Goal: Information Seeking & Learning: Learn about a topic

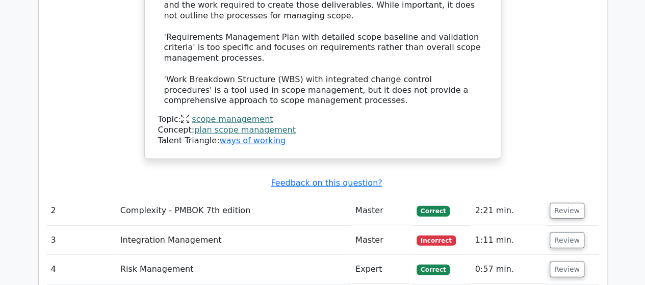
scroll to position [1326, 0]
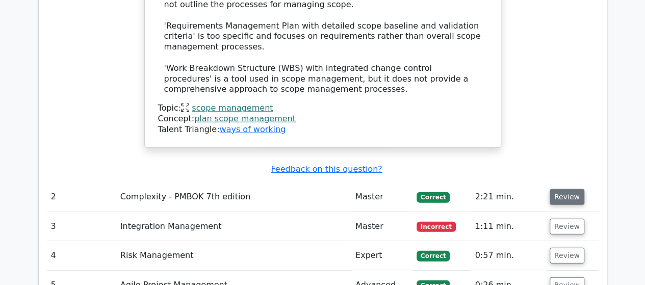
click at [552, 189] on button "Review" at bounding box center [567, 197] width 35 height 16
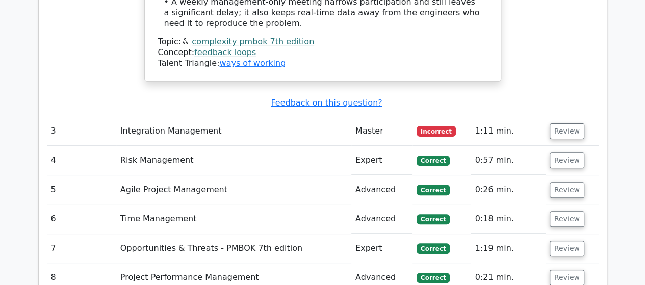
scroll to position [2041, 0]
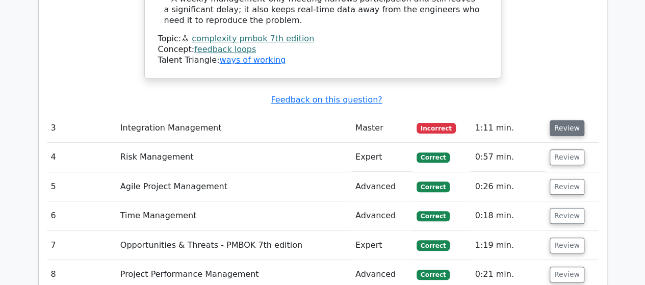
click at [559, 120] on button "Review" at bounding box center [567, 128] width 35 height 16
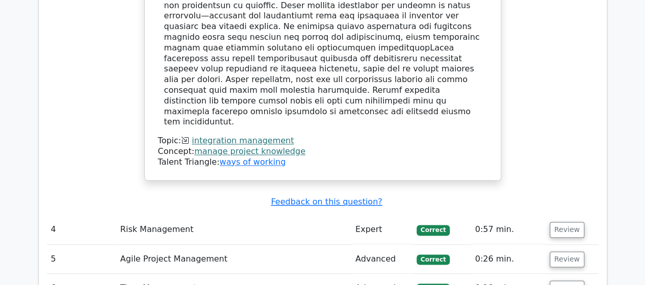
scroll to position [2551, 0]
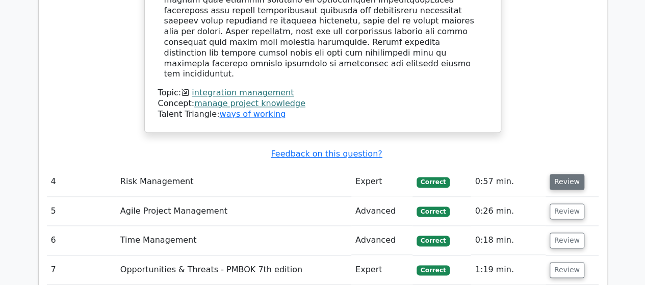
click at [567, 174] on button "Review" at bounding box center [567, 182] width 35 height 16
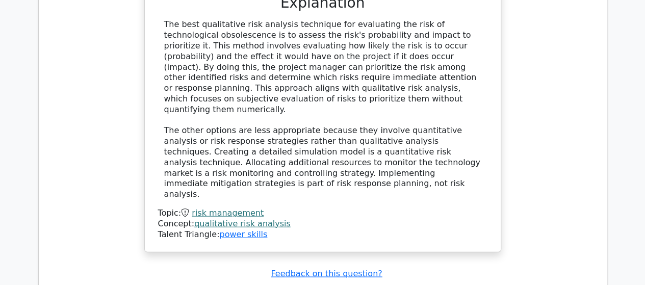
scroll to position [3061, 0]
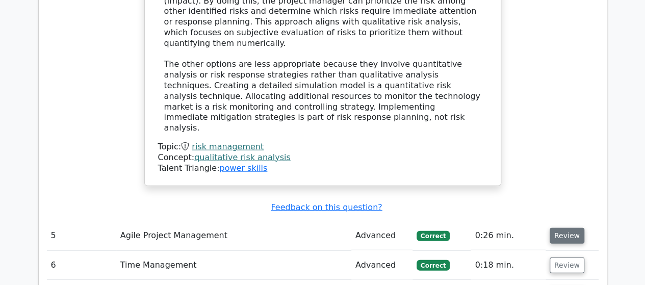
click at [559, 228] on button "Review" at bounding box center [567, 236] width 35 height 16
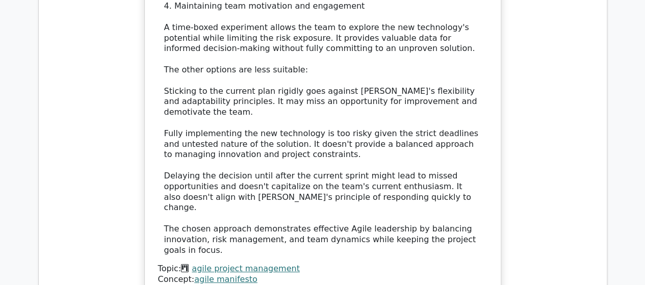
scroll to position [3724, 0]
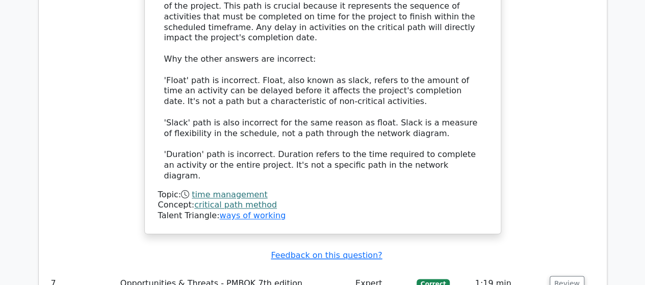
scroll to position [4387, 0]
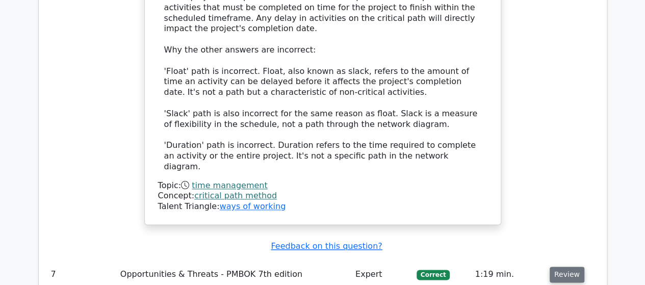
click at [557, 267] on button "Review" at bounding box center [567, 275] width 35 height 16
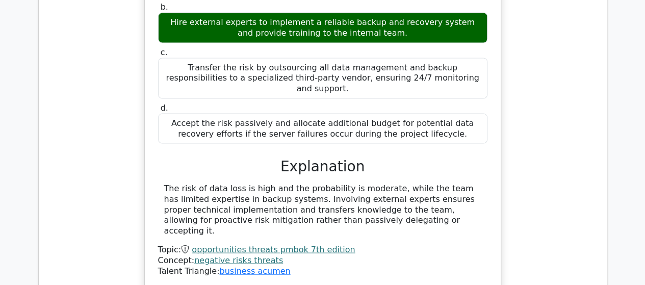
scroll to position [4847, 0]
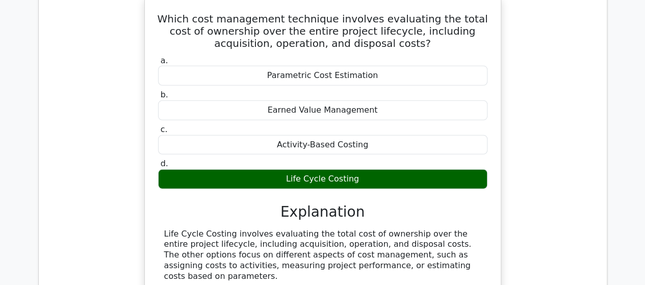
scroll to position [5204, 0]
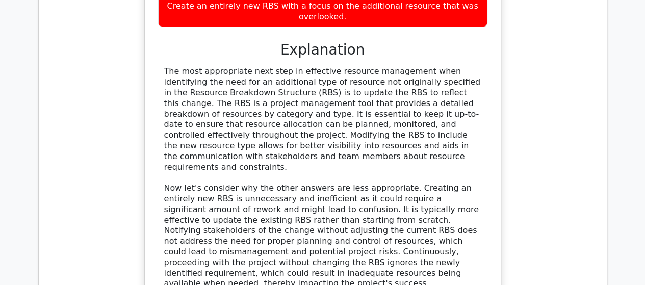
scroll to position [5867, 0]
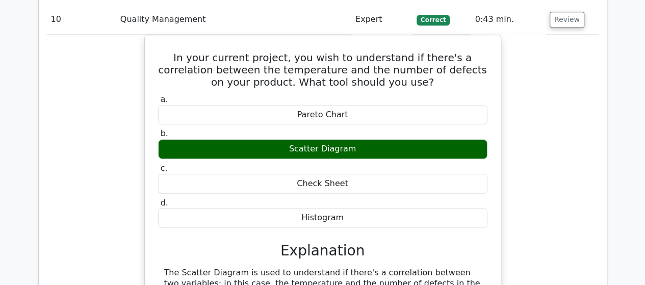
scroll to position [6326, 0]
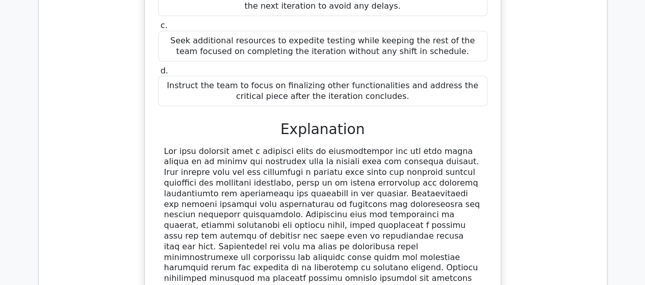
scroll to position [6887, 0]
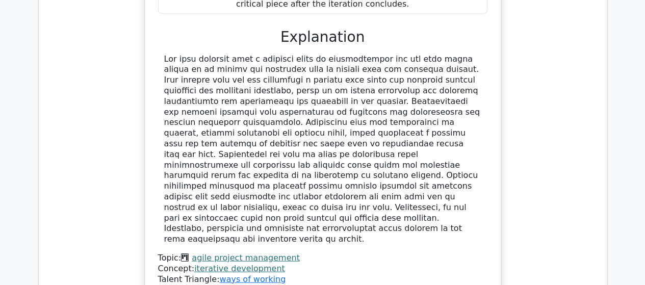
scroll to position [6989, 0]
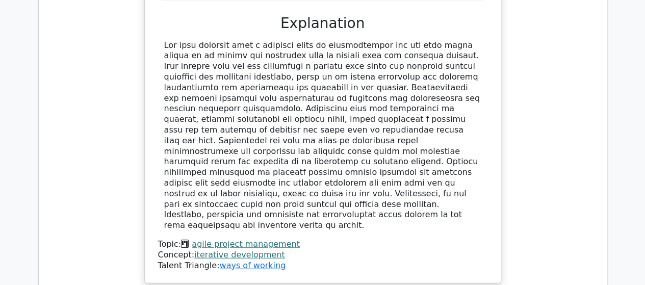
drag, startPoint x: 332, startPoint y: 86, endPoint x: 422, endPoint y: 86, distance: 90.3
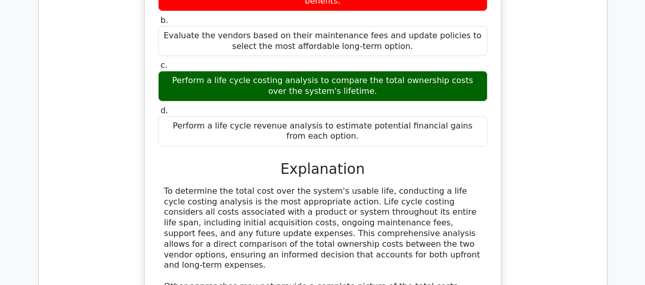
scroll to position [7499, 0]
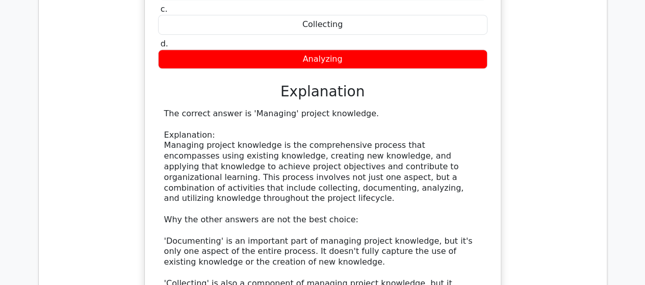
scroll to position [8112, 0]
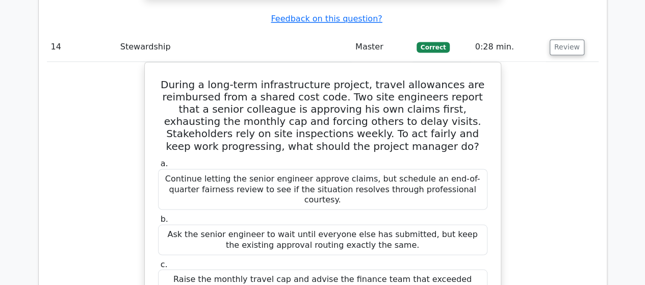
scroll to position [8571, 0]
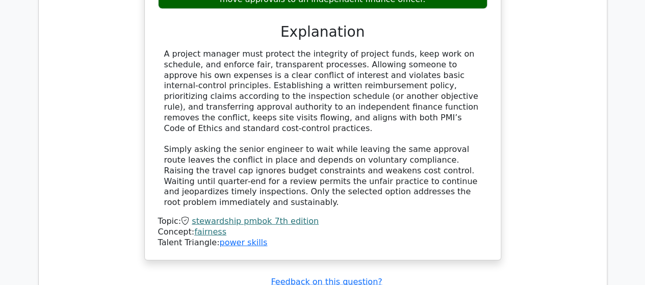
scroll to position [8928, 0]
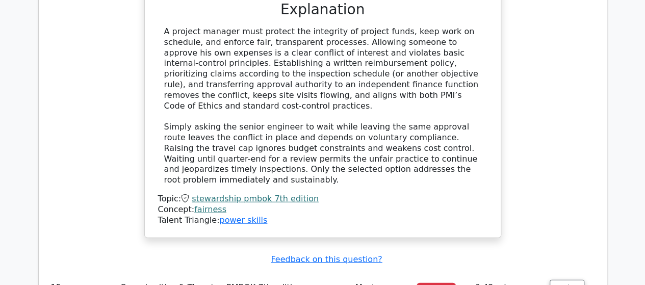
drag, startPoint x: 164, startPoint y: 98, endPoint x: 490, endPoint y: 118, distance: 326.1
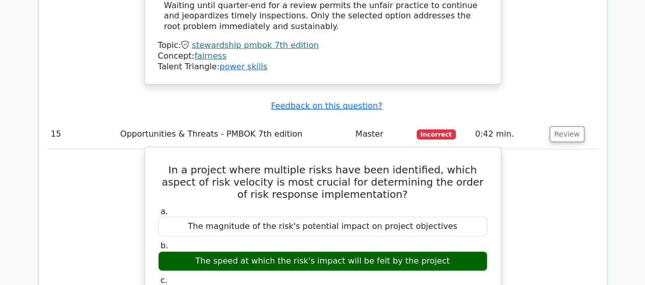
scroll to position [9081, 0]
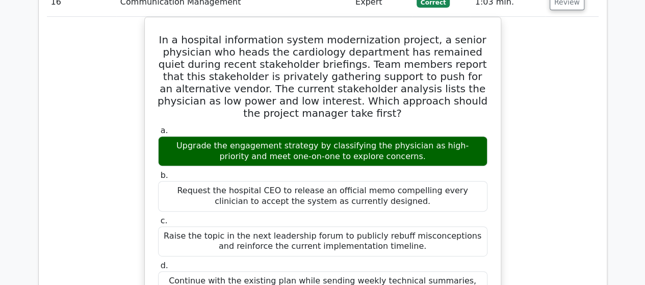
scroll to position [9795, 0]
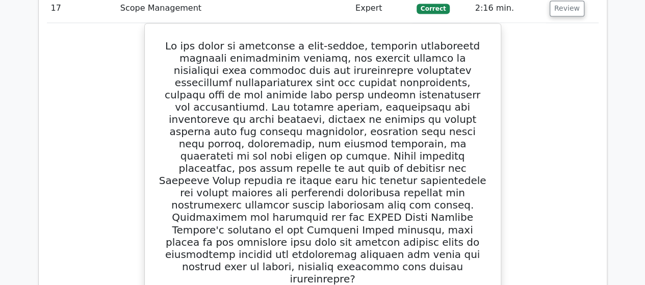
scroll to position [10509, 0]
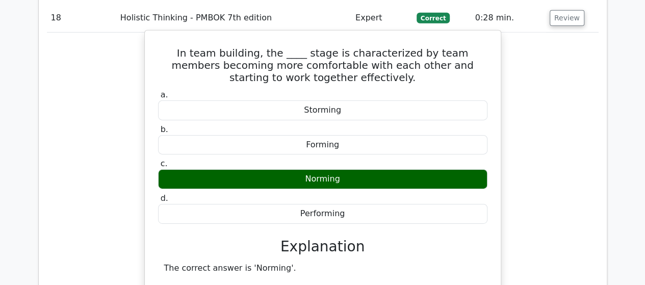
scroll to position [11275, 0]
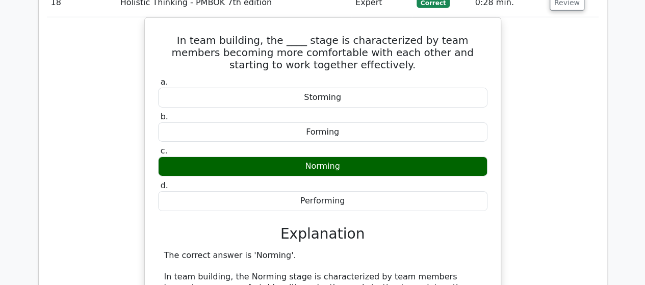
drag, startPoint x: 298, startPoint y: 107, endPoint x: 421, endPoint y: 106, distance: 123.5
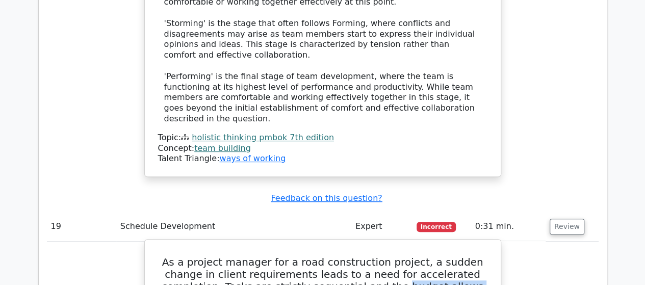
scroll to position [11734, 0]
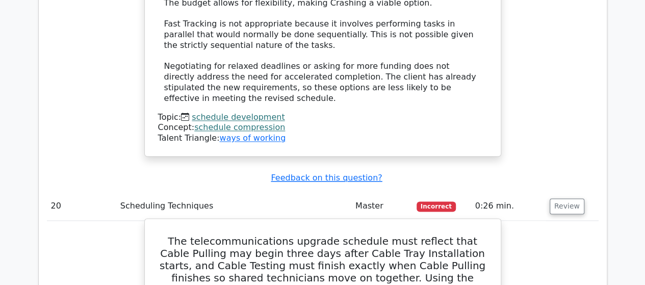
scroll to position [12317, 0]
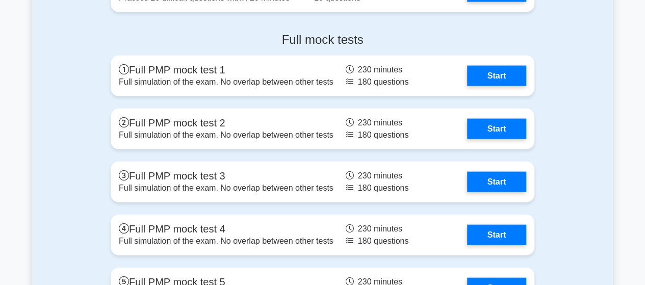
scroll to position [2806, 0]
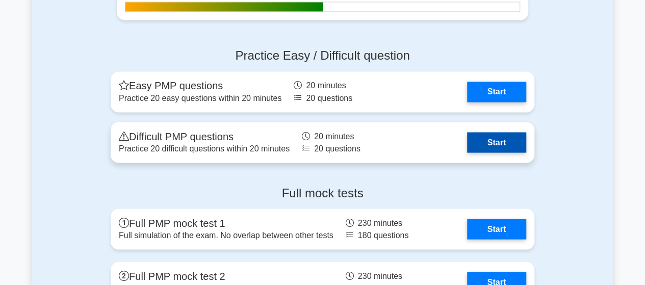
click at [490, 143] on link "Start" at bounding box center [496, 142] width 59 height 20
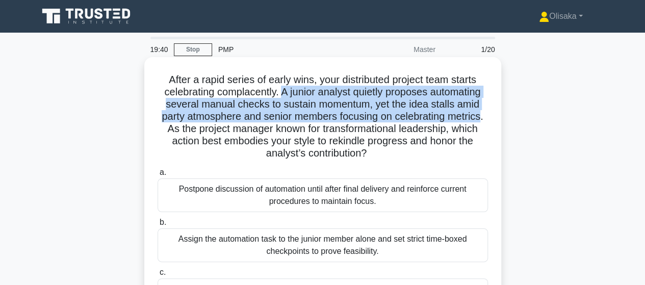
drag, startPoint x: 278, startPoint y: 92, endPoint x: 485, endPoint y: 118, distance: 209.3
click at [485, 118] on h5 "After a rapid series of early wins, your distributed project team starts celebr…" at bounding box center [323, 116] width 333 height 87
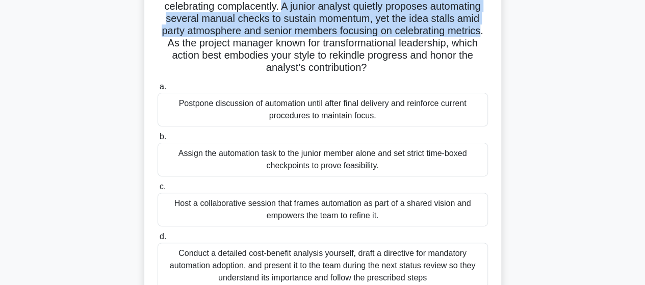
scroll to position [102, 0]
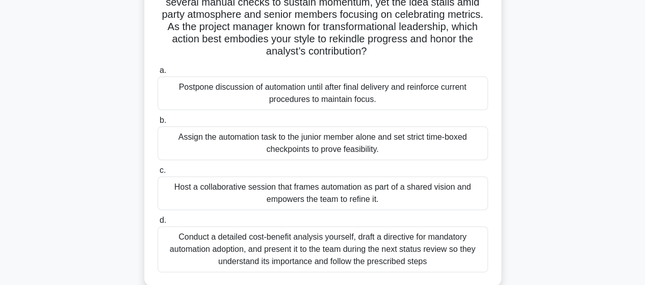
click at [346, 197] on div "Host a collaborative session that frames automation as part of a shared vision …" at bounding box center [323, 194] width 331 height 34
click at [158, 174] on input "c. Host a collaborative session that frames automation as part of a shared visi…" at bounding box center [158, 170] width 0 height 7
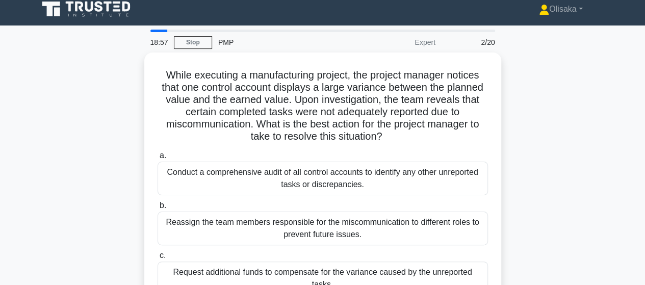
scroll to position [0, 0]
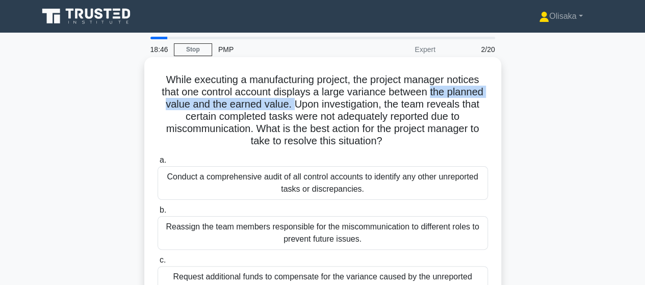
drag, startPoint x: 432, startPoint y: 91, endPoint x: 291, endPoint y: 109, distance: 141.9
click at [291, 109] on h5 "While executing a manufacturing project, the project manager notices that one c…" at bounding box center [323, 110] width 333 height 74
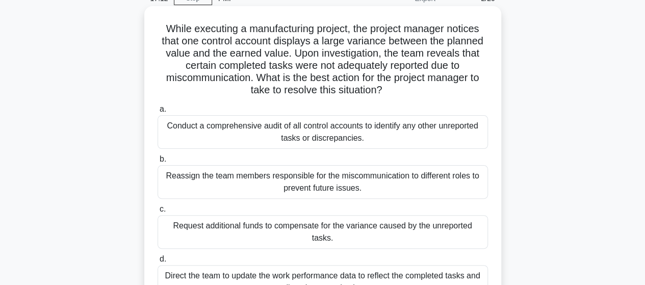
click at [316, 127] on div "Conduct a comprehensive audit of all control accounts to identify any other unr…" at bounding box center [323, 132] width 331 height 34
click at [158, 113] on input "a. Conduct a comprehensive audit of all control accounts to identify any other …" at bounding box center [158, 109] width 0 height 7
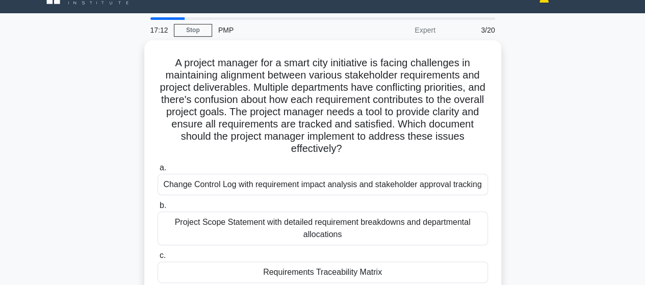
scroll to position [0, 0]
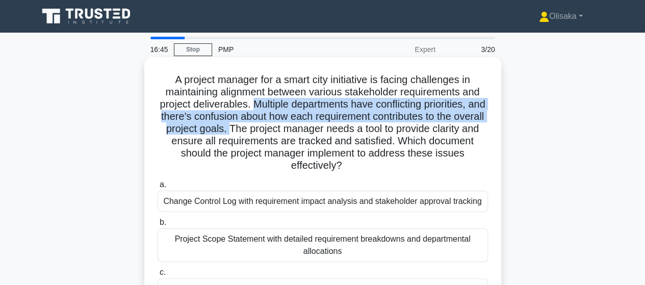
drag, startPoint x: 259, startPoint y: 102, endPoint x: 271, endPoint y: 130, distance: 30.1
click at [271, 130] on h5 "A project manager for a smart city initiative is facing challenges in maintaini…" at bounding box center [323, 122] width 333 height 99
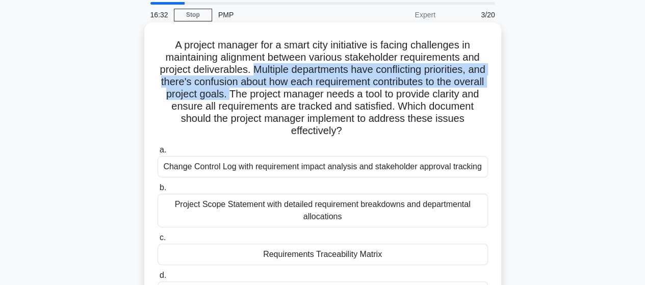
scroll to position [51, 0]
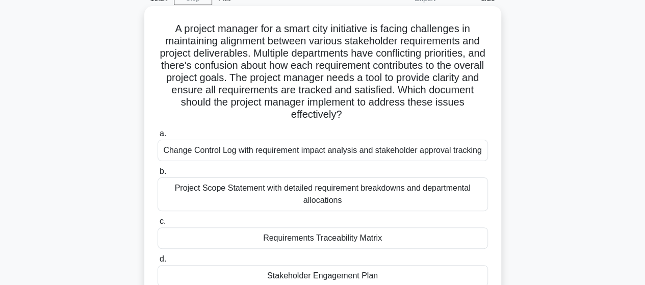
click at [294, 239] on div "Requirements Traceability Matrix" at bounding box center [323, 238] width 331 height 21
click at [158, 225] on input "c. Requirements Traceability Matrix" at bounding box center [158, 221] width 0 height 7
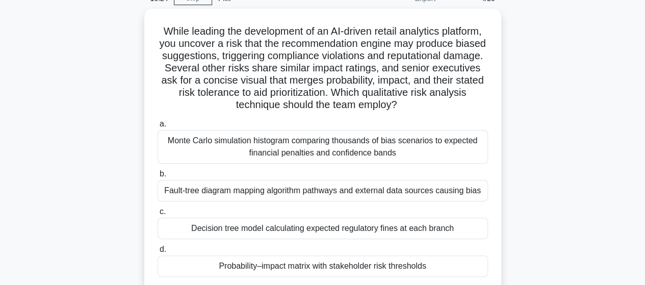
scroll to position [0, 0]
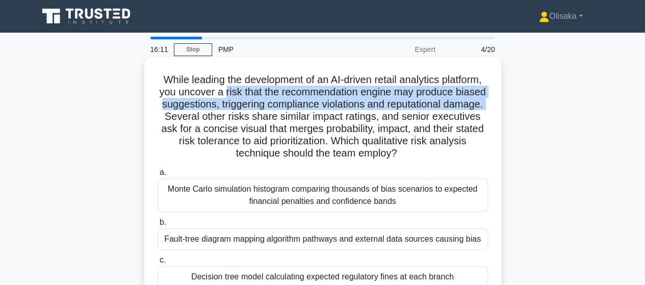
drag, startPoint x: 239, startPoint y: 92, endPoint x: 210, endPoint y: 119, distance: 39.7
click at [210, 119] on h5 "While leading the development of an AI-driven retail analytics platform, you un…" at bounding box center [323, 116] width 333 height 87
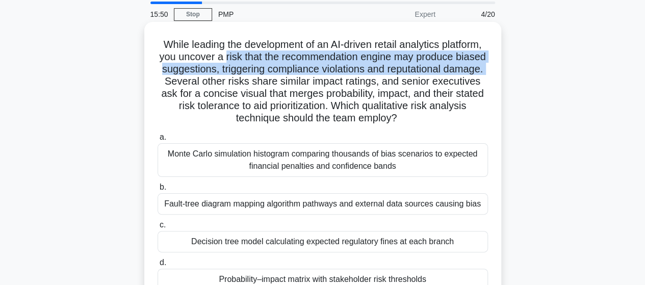
scroll to position [51, 0]
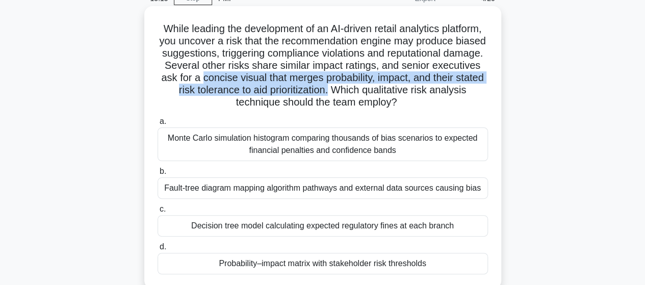
drag, startPoint x: 251, startPoint y: 79, endPoint x: 376, endPoint y: 90, distance: 126.0
click at [376, 90] on h5 "While leading the development of an AI-driven retail analytics platform, you un…" at bounding box center [323, 65] width 333 height 87
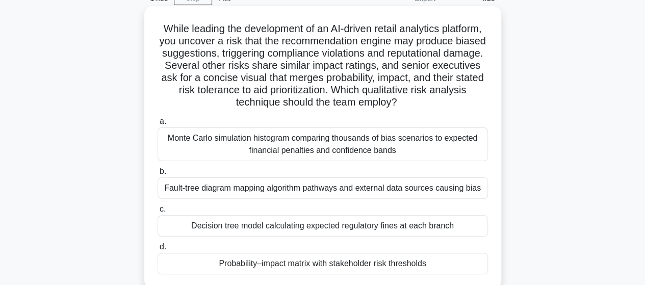
click at [298, 267] on div "Probability–impact matrix with stakeholder risk thresholds" at bounding box center [323, 263] width 331 height 21
click at [158, 250] on input "d. Probability–impact matrix with stakeholder risk thresholds" at bounding box center [158, 247] width 0 height 7
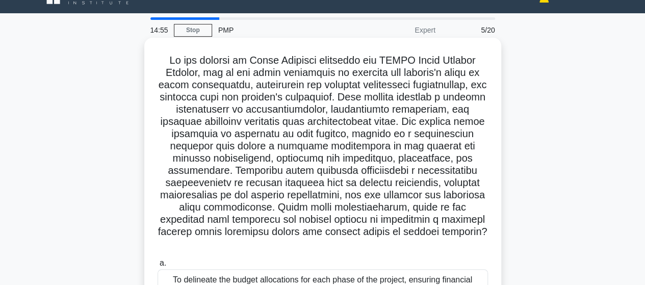
scroll to position [0, 0]
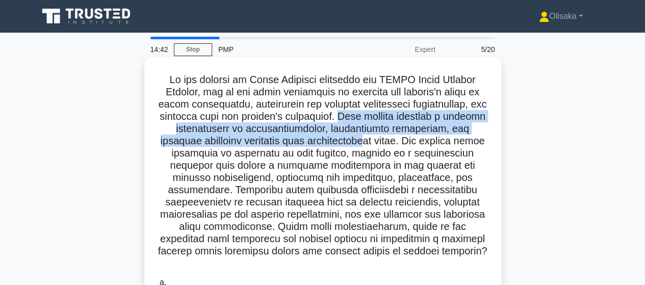
drag, startPoint x: 337, startPoint y: 116, endPoint x: 350, endPoint y: 138, distance: 25.2
click at [350, 138] on h5 ".spinner_0XTQ{transform-origin:center;animation:spinner_y6GP .75s linear infini…" at bounding box center [323, 171] width 333 height 197
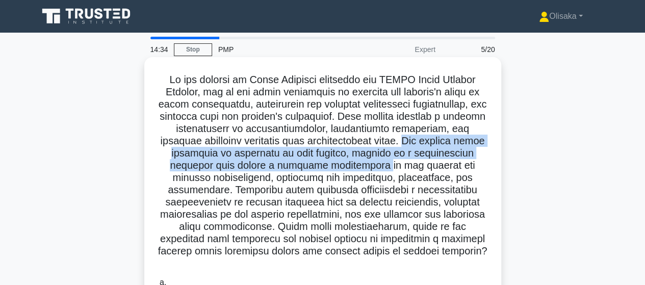
drag, startPoint x: 391, startPoint y: 141, endPoint x: 365, endPoint y: 172, distance: 39.8
click at [365, 172] on h5 ".spinner_0XTQ{transform-origin:center;animation:spinner_y6GP .75s linear infini…" at bounding box center [323, 171] width 333 height 197
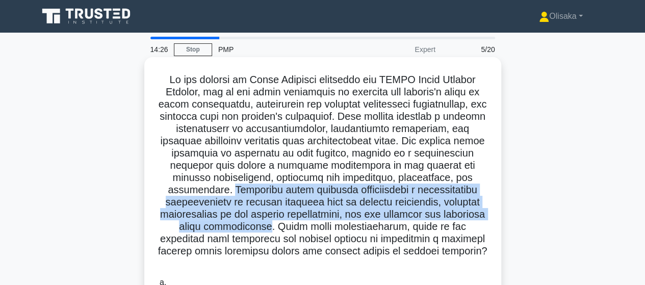
drag, startPoint x: 161, startPoint y: 190, endPoint x: 486, endPoint y: 218, distance: 325.6
click at [486, 218] on h5 ".spinner_0XTQ{transform-origin:center;animation:spinner_y6GP .75s linear infini…" at bounding box center [323, 171] width 333 height 197
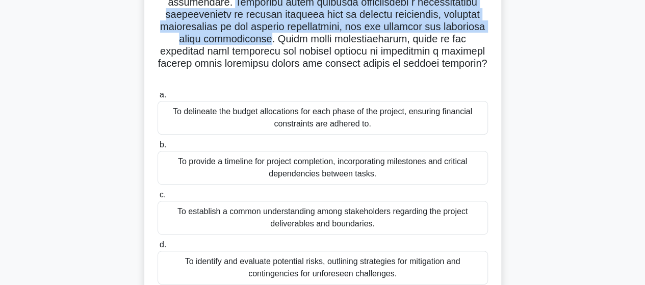
scroll to position [204, 0]
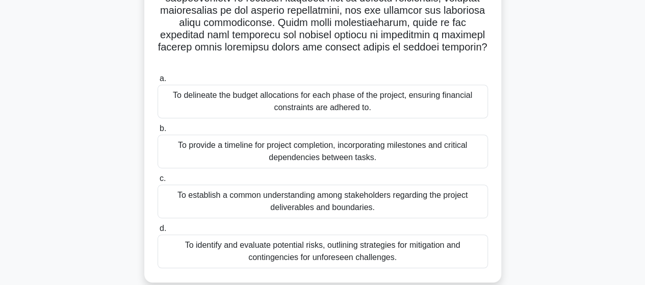
click at [295, 195] on div "To establish a common understanding among stakeholders regarding the project de…" at bounding box center [323, 202] width 331 height 34
click at [158, 182] on input "c. To establish a common understanding among stakeholders regarding the project…" at bounding box center [158, 178] width 0 height 7
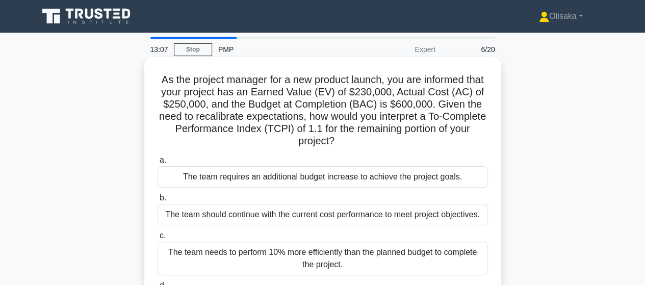
scroll to position [51, 0]
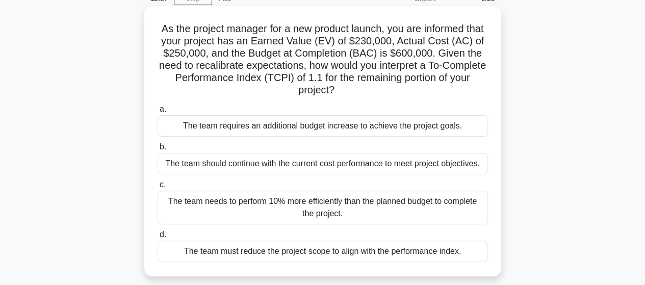
click at [335, 168] on div "The team should continue with the current cost performance to meet project obje…" at bounding box center [323, 163] width 331 height 21
click at [158, 150] on input "b. The team should continue with the current cost performance to meet project o…" at bounding box center [158, 147] width 0 height 7
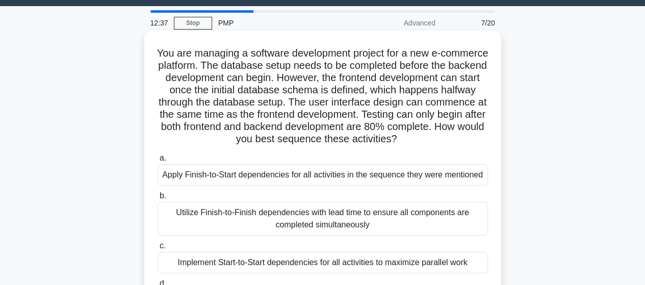
scroll to position [0, 0]
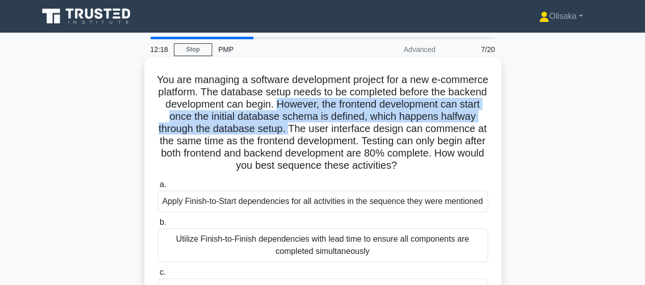
drag, startPoint x: 360, startPoint y: 105, endPoint x: 403, endPoint y: 131, distance: 50.4
click at [403, 131] on h5 "You are managing a software development project for a new e-commerce platform. …" at bounding box center [323, 122] width 333 height 99
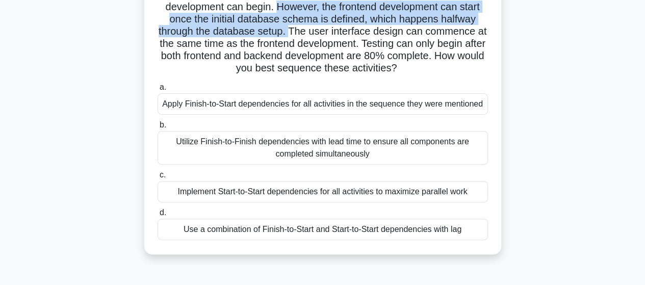
scroll to position [102, 0]
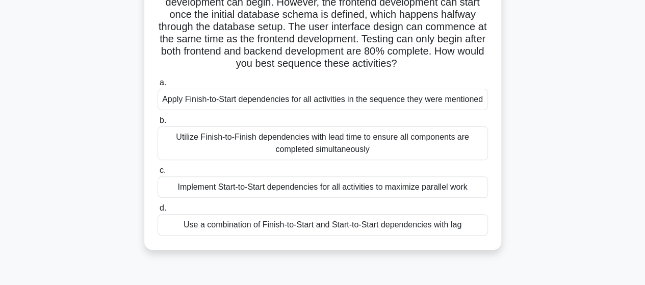
click at [327, 226] on div "Use a combination of Finish-to-Start and Start-to-Start dependencies with lag" at bounding box center [323, 224] width 331 height 21
click at [158, 212] on input "d. Use a combination of Finish-to-Start and Start-to-Start dependencies with lag" at bounding box center [158, 208] width 0 height 7
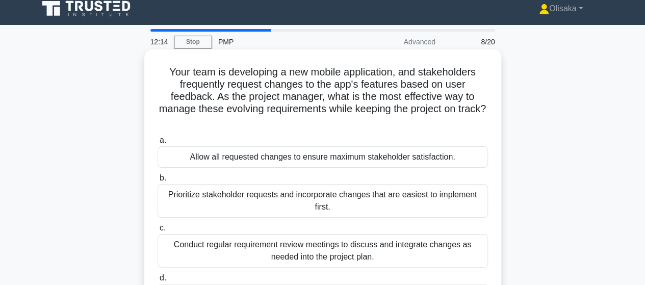
scroll to position [0, 0]
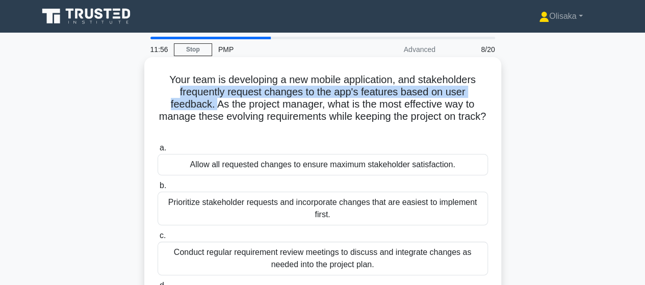
drag, startPoint x: 177, startPoint y: 91, endPoint x: 214, endPoint y: 105, distance: 40.2
click at [214, 105] on h5 "Your team is developing a new mobile application, and stakeholders frequently r…" at bounding box center [323, 104] width 333 height 62
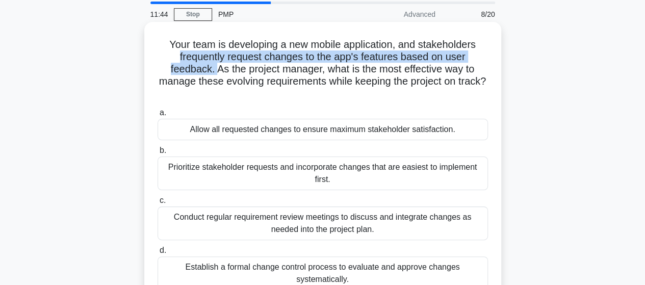
scroll to position [51, 0]
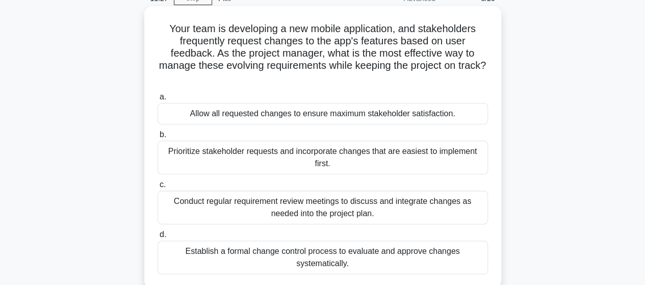
click at [295, 164] on div "Prioritize stakeholder requests and incorporate changes that are easiest to imp…" at bounding box center [323, 158] width 331 height 34
click at [158, 138] on input "b. Prioritize stakeholder requests and incorporate changes that are easiest to …" at bounding box center [158, 135] width 0 height 7
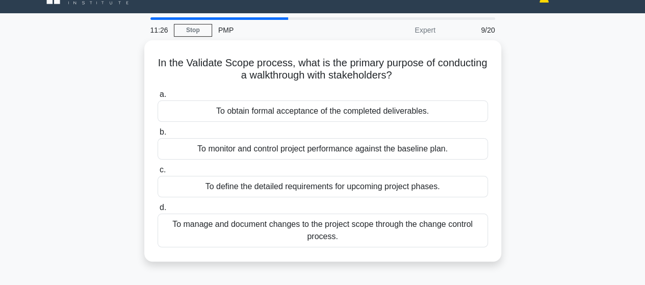
scroll to position [0, 0]
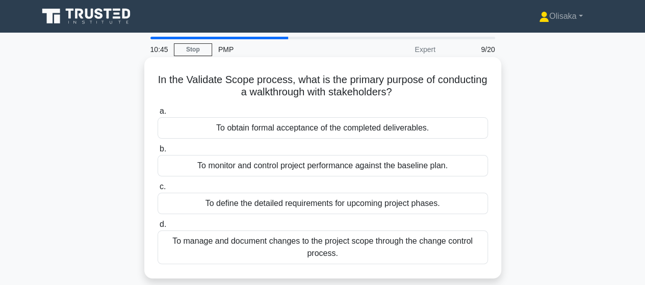
click at [295, 131] on div "To obtain formal acceptance of the completed deliverables." at bounding box center [323, 127] width 331 height 21
click at [158, 115] on input "a. To obtain formal acceptance of the completed deliverables." at bounding box center [158, 111] width 0 height 7
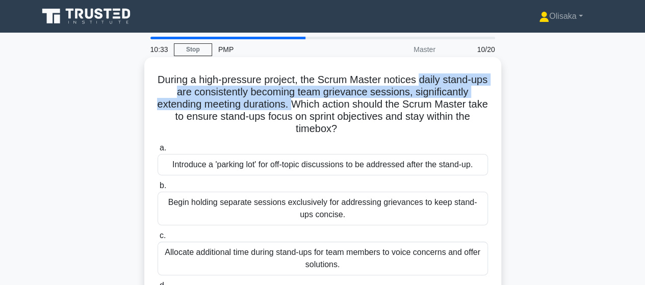
drag, startPoint x: 430, startPoint y: 80, endPoint x: 304, endPoint y: 102, distance: 127.4
click at [304, 102] on h5 "During a high-pressure project, the Scrum Master notices daily stand-ups are co…" at bounding box center [323, 104] width 333 height 62
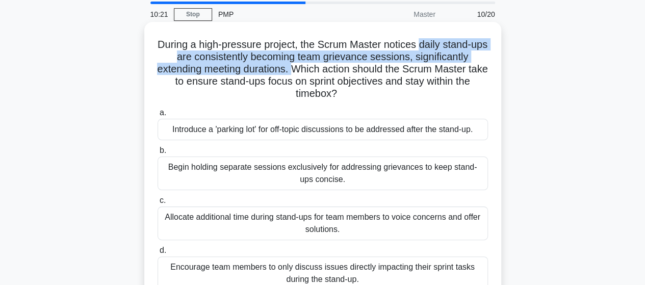
scroll to position [51, 0]
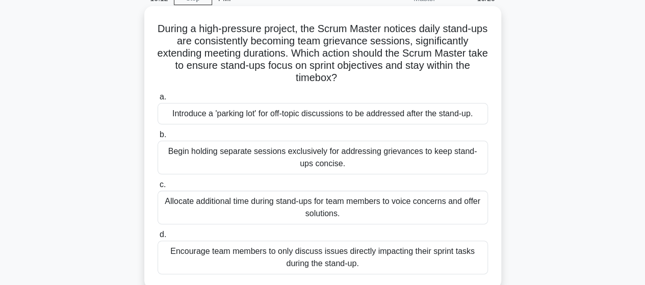
click at [317, 256] on div "Encourage team members to only discuss issues directly impacting their sprint t…" at bounding box center [323, 258] width 331 height 34
click at [158, 238] on input "d. Encourage team members to only discuss issues directly impacting their sprin…" at bounding box center [158, 235] width 0 height 7
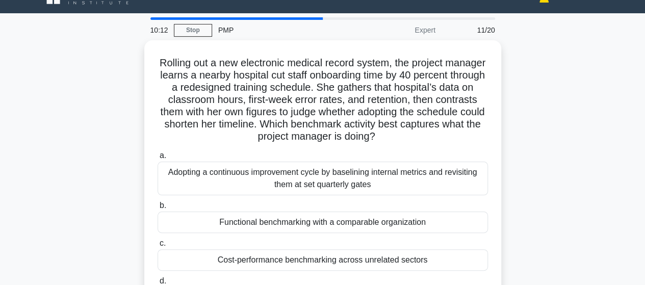
scroll to position [0, 0]
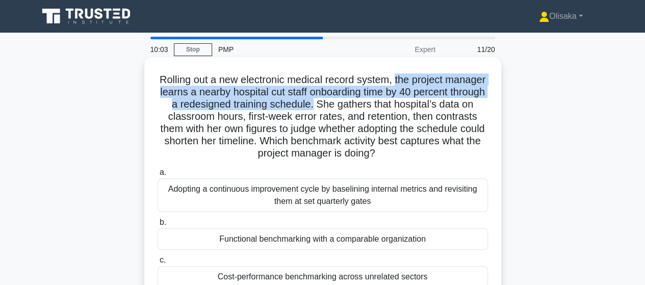
drag, startPoint x: 417, startPoint y: 79, endPoint x: 395, endPoint y: 103, distance: 32.5
click at [395, 103] on h5 "Rolling out a new electronic medical record system, the project manager learns …" at bounding box center [323, 116] width 333 height 87
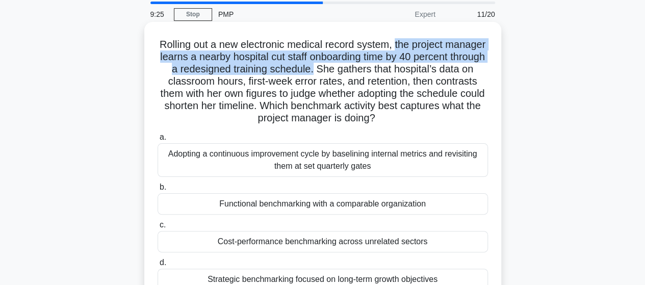
scroll to position [51, 0]
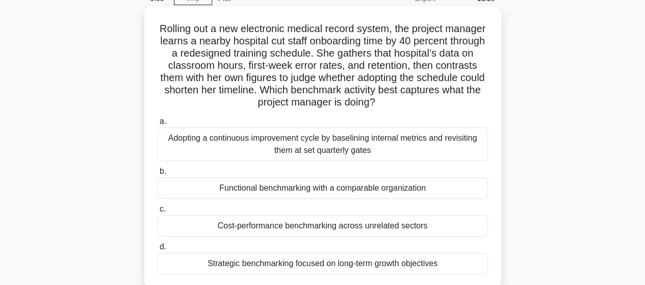
click at [312, 187] on div "Functional benchmarking with a comparable organization" at bounding box center [323, 188] width 331 height 21
click at [158, 175] on input "b. Functional benchmarking with a comparable organization" at bounding box center [158, 171] width 0 height 7
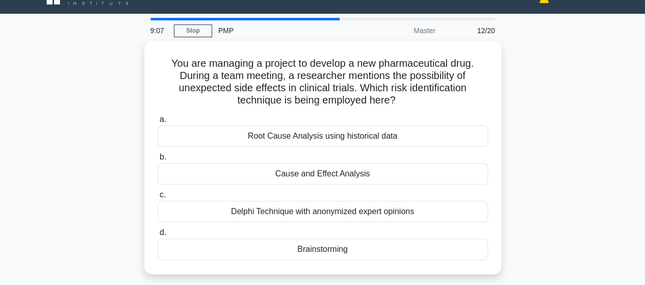
scroll to position [0, 0]
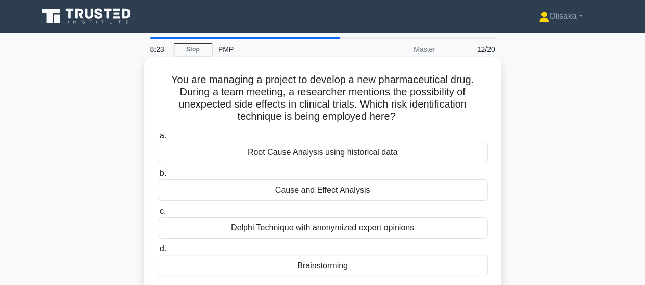
click at [322, 266] on div "Brainstorming" at bounding box center [323, 265] width 331 height 21
click at [158, 253] on input "d. Brainstorming" at bounding box center [158, 249] width 0 height 7
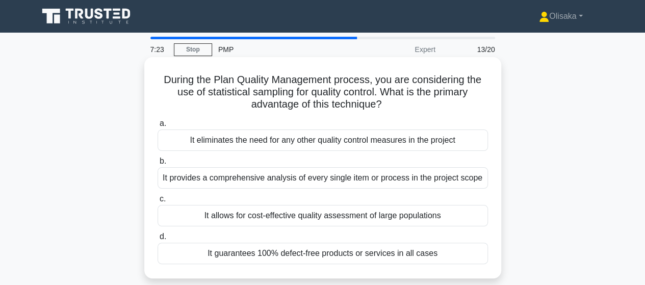
click at [350, 214] on div "It allows for cost-effective quality assessment of large populations" at bounding box center [323, 215] width 331 height 21
click at [158, 203] on input "c. It allows for cost-effective quality assessment of large populations" at bounding box center [158, 199] width 0 height 7
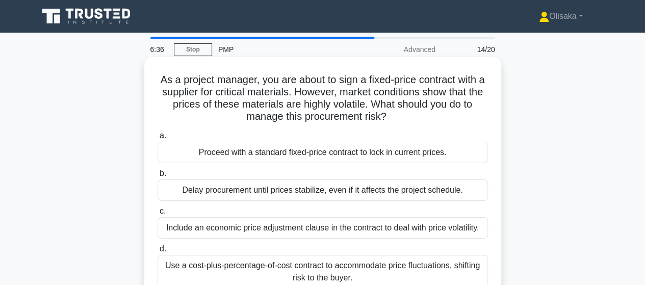
click at [290, 232] on div "Include an economic price adjustment clause in the contract to deal with price …" at bounding box center [323, 227] width 331 height 21
click at [158, 215] on input "c. Include an economic price adjustment clause in the contract to deal with pri…" at bounding box center [158, 211] width 0 height 7
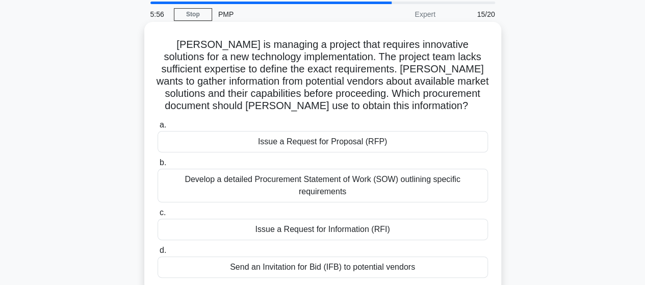
scroll to position [51, 0]
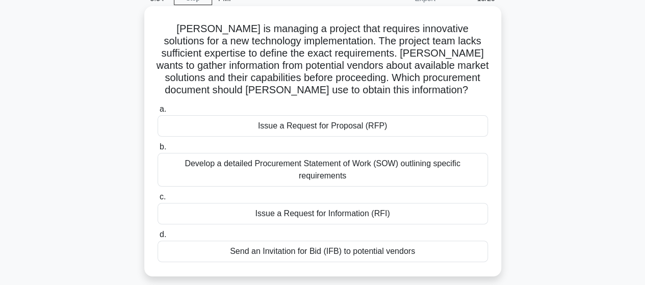
click at [290, 217] on div "Issue a Request for Information (RFI)" at bounding box center [323, 213] width 331 height 21
click at [158, 200] on input "c. Issue a Request for Information (RFI)" at bounding box center [158, 197] width 0 height 7
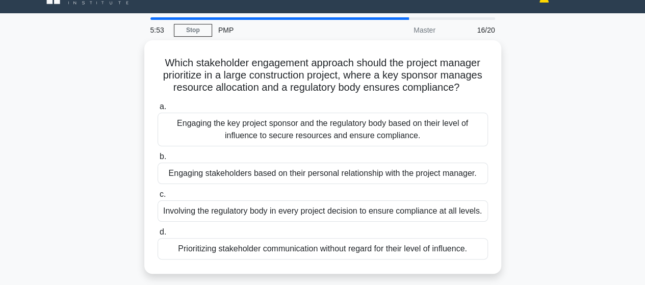
scroll to position [0, 0]
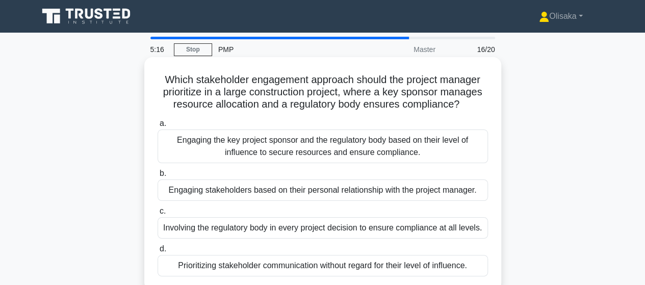
click at [293, 157] on div "Engaging the key project sponsor and the regulatory body based on their level o…" at bounding box center [323, 147] width 331 height 34
click at [158, 127] on input "a. Engaging the key project sponsor and the regulatory body based on their leve…" at bounding box center [158, 123] width 0 height 7
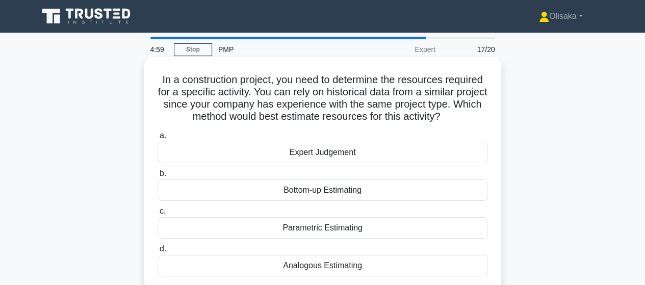
click at [311, 265] on div "Analogous Estimating" at bounding box center [323, 265] width 331 height 21
click at [158, 253] on input "d. Analogous Estimating" at bounding box center [158, 249] width 0 height 7
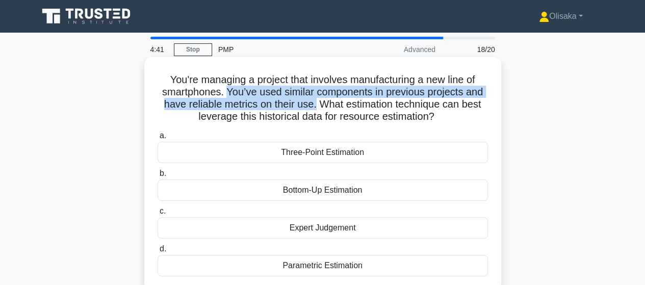
drag, startPoint x: 225, startPoint y: 92, endPoint x: 316, endPoint y: 110, distance: 92.5
click at [316, 110] on h5 "You're managing a project that involves manufacturing a new line of smartphones…" at bounding box center [323, 98] width 333 height 50
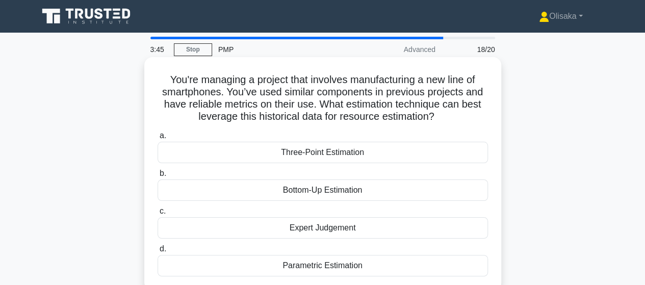
click at [318, 267] on div "Parametric Estimation" at bounding box center [323, 265] width 331 height 21
click at [158, 253] on input "d. Parametric Estimation" at bounding box center [158, 249] width 0 height 7
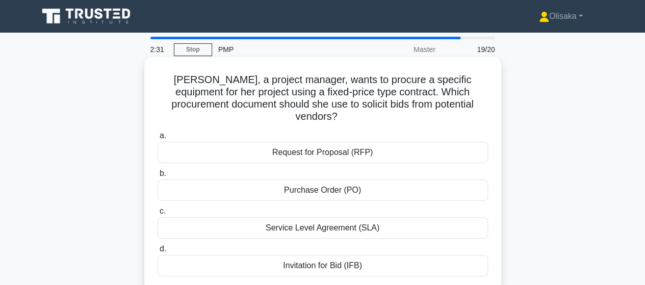
click at [320, 256] on div "Invitation for Bid (IFB)" at bounding box center [323, 265] width 331 height 21
click at [158, 253] on input "d. Invitation for Bid (IFB)" at bounding box center [158, 249] width 0 height 7
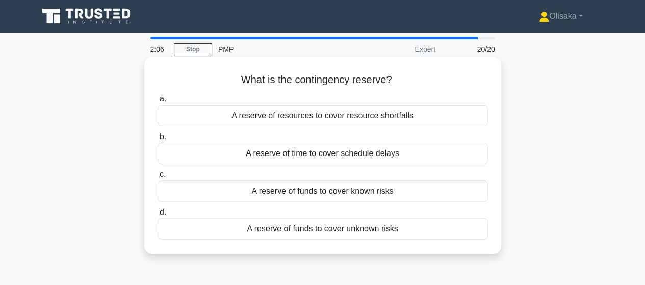
click at [309, 191] on div "A reserve of funds to cover known risks" at bounding box center [323, 191] width 331 height 21
click at [158, 178] on input "c. A reserve of funds to cover known risks" at bounding box center [158, 174] width 0 height 7
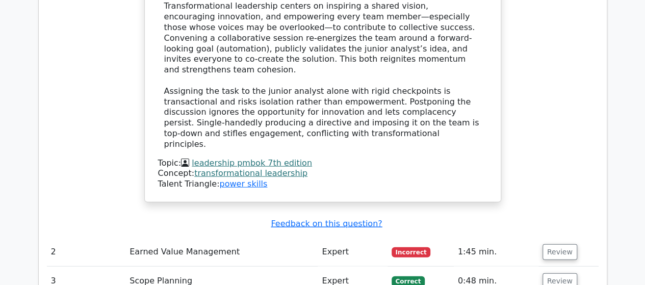
scroll to position [1122, 0]
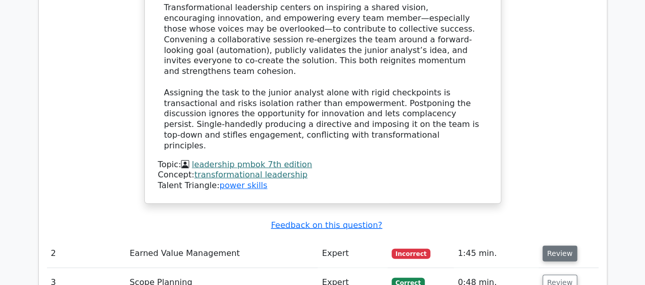
click at [557, 246] on button "Review" at bounding box center [560, 254] width 35 height 16
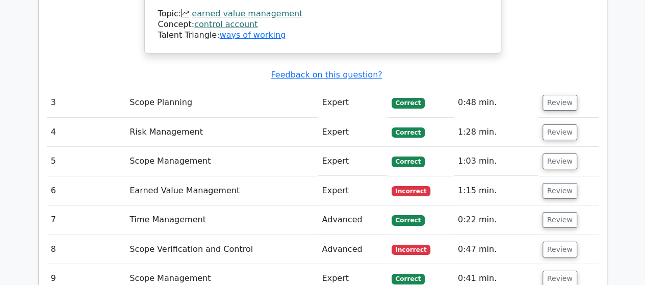
scroll to position [1837, 0]
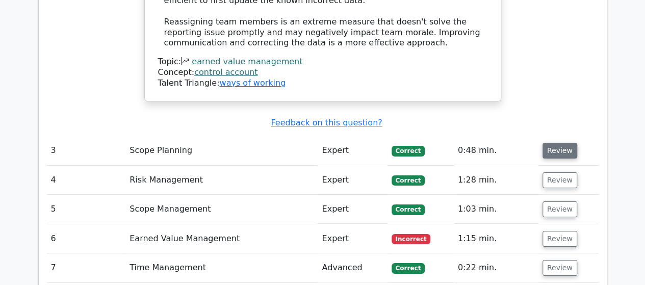
click at [550, 143] on button "Review" at bounding box center [560, 151] width 35 height 16
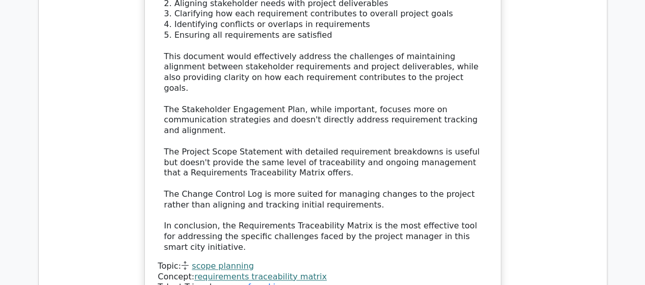
scroll to position [2551, 0]
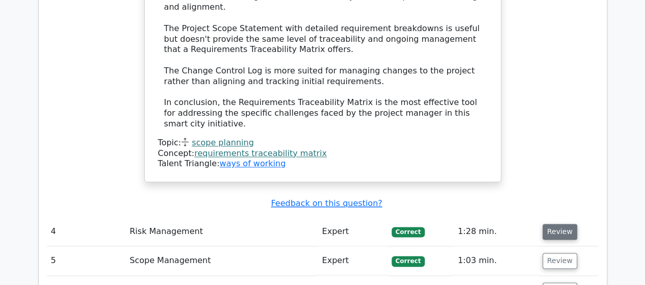
click at [553, 224] on button "Review" at bounding box center [560, 232] width 35 height 16
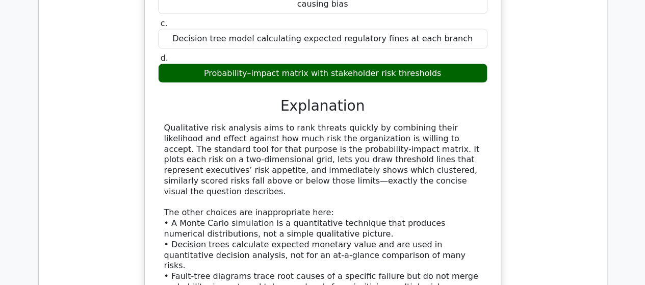
scroll to position [3061, 0]
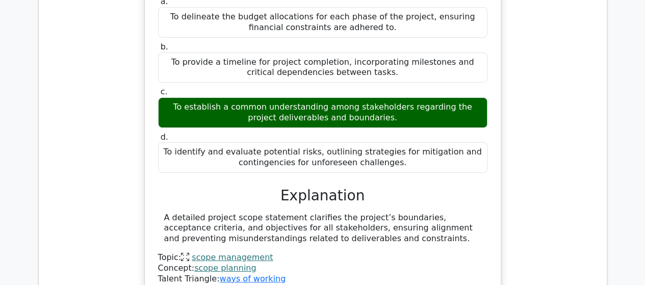
scroll to position [3673, 0]
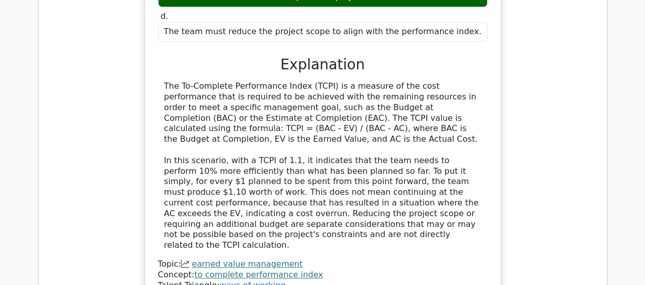
scroll to position [4234, 0]
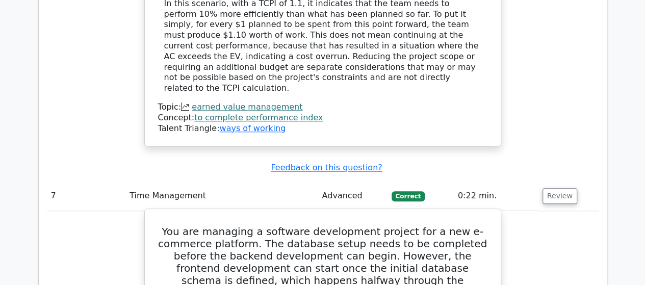
scroll to position [4336, 0]
